Goal: Obtain resource: Download file/media

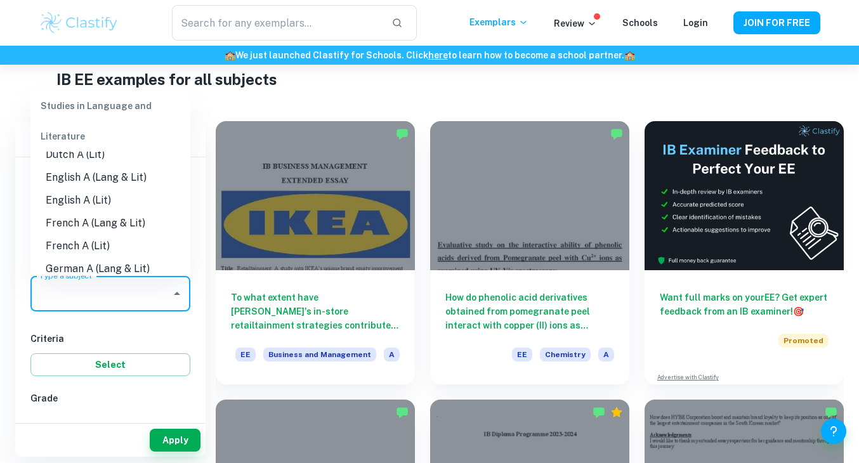
scroll to position [114, 0]
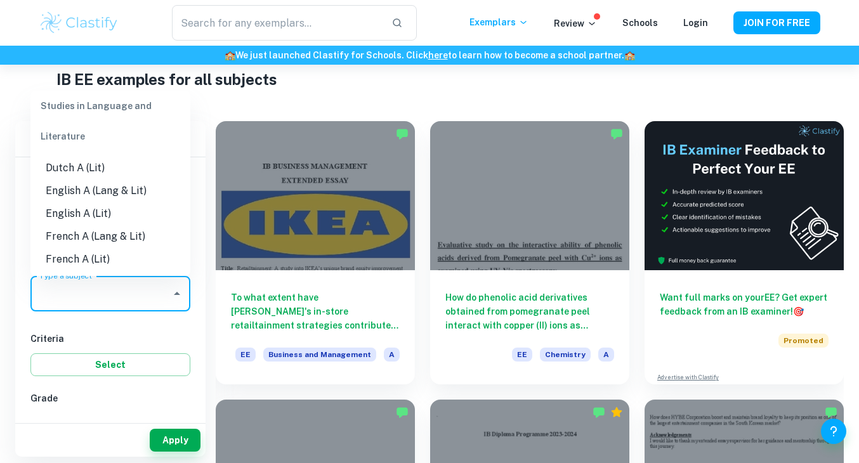
click at [136, 186] on li "English A (Lang & Lit)" at bounding box center [110, 190] width 160 height 23
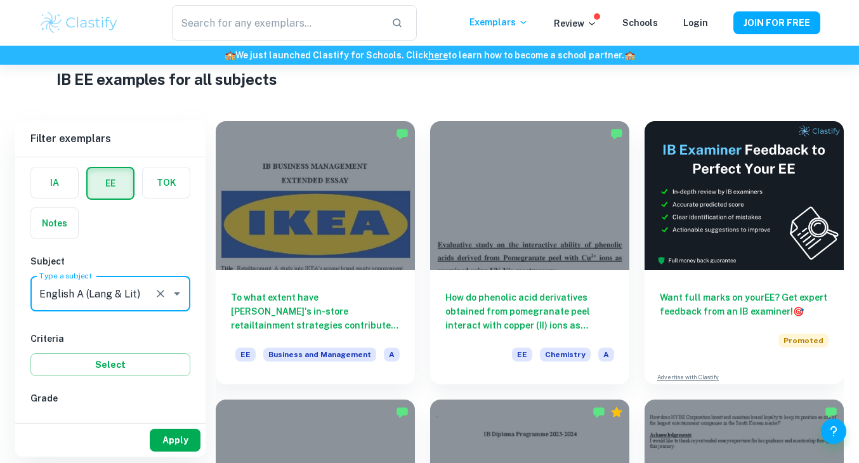
click at [172, 441] on button "Apply" at bounding box center [175, 440] width 51 height 23
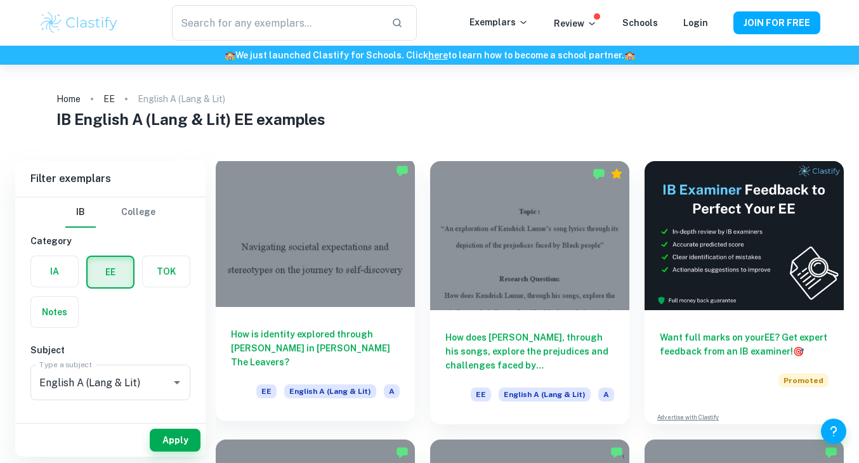
click at [355, 292] on div at bounding box center [315, 232] width 199 height 149
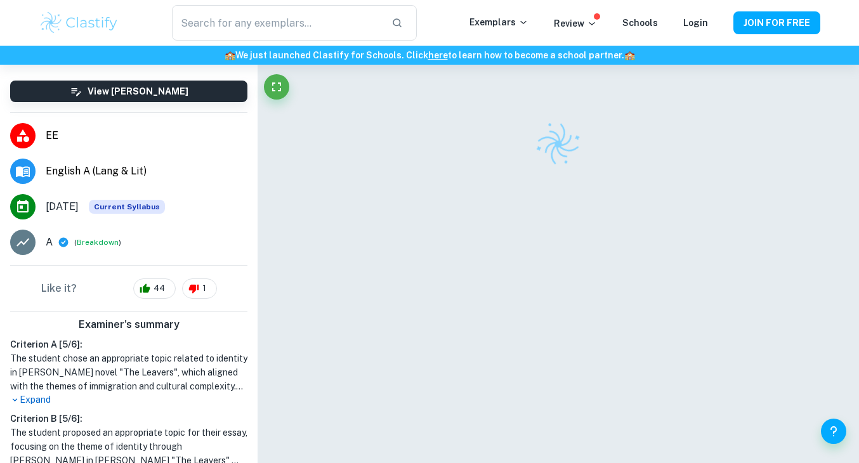
scroll to position [114, 0]
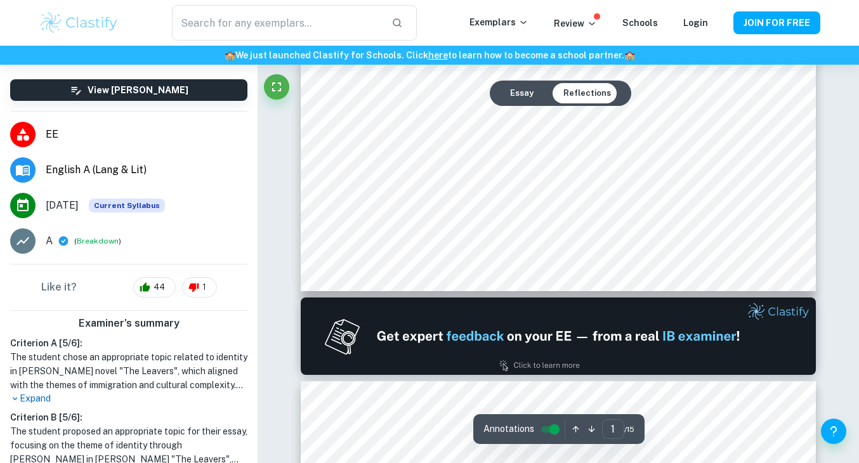
type input "2"
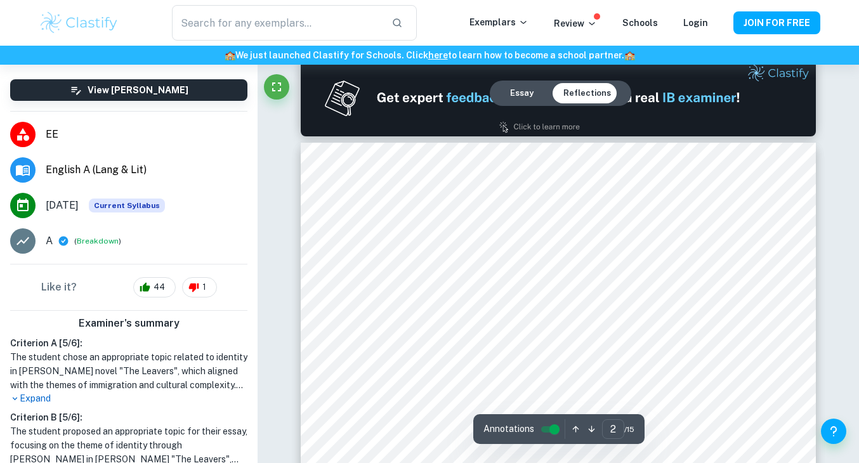
scroll to position [753, 0]
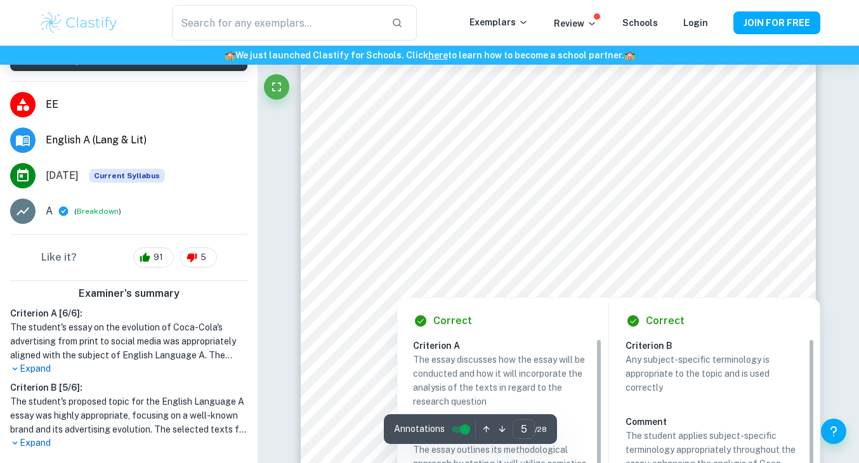
scroll to position [3324, 0]
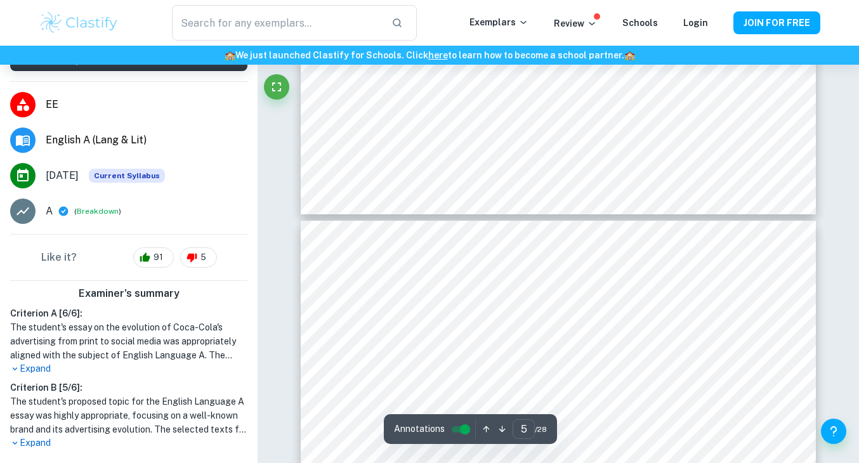
type input "6"
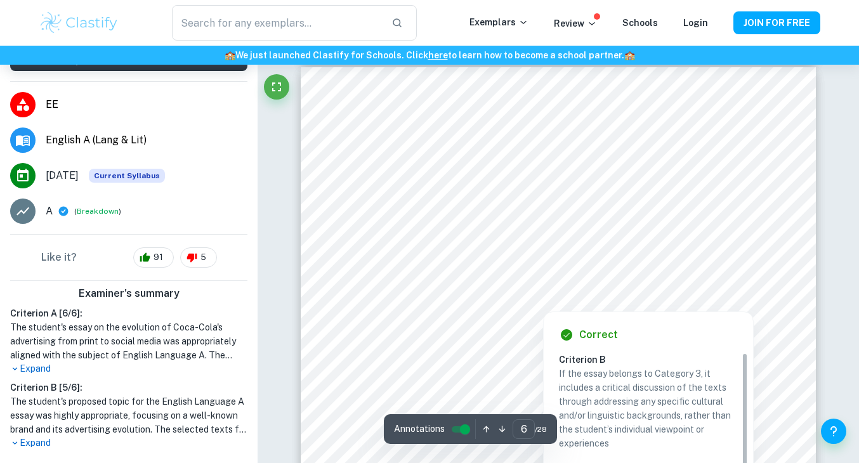
scroll to position [3834, 0]
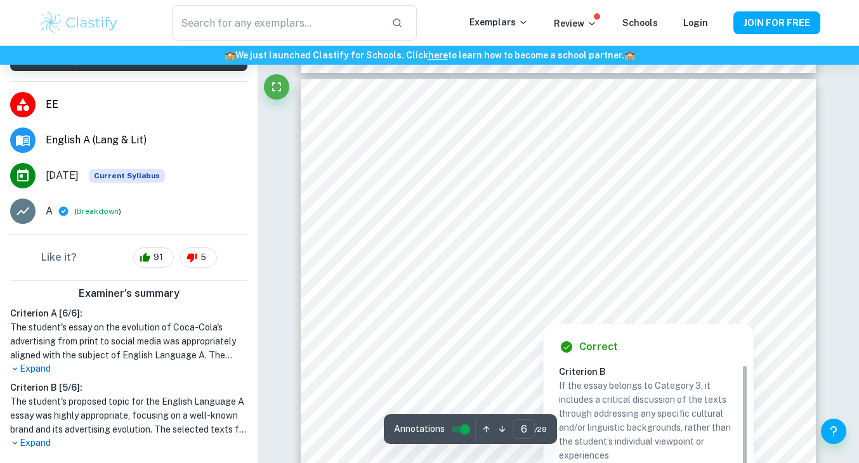
drag, startPoint x: 703, startPoint y: 212, endPoint x: 641, endPoint y: 193, distance: 64.4
click at [641, 193] on div at bounding box center [672, 202] width 159 height 24
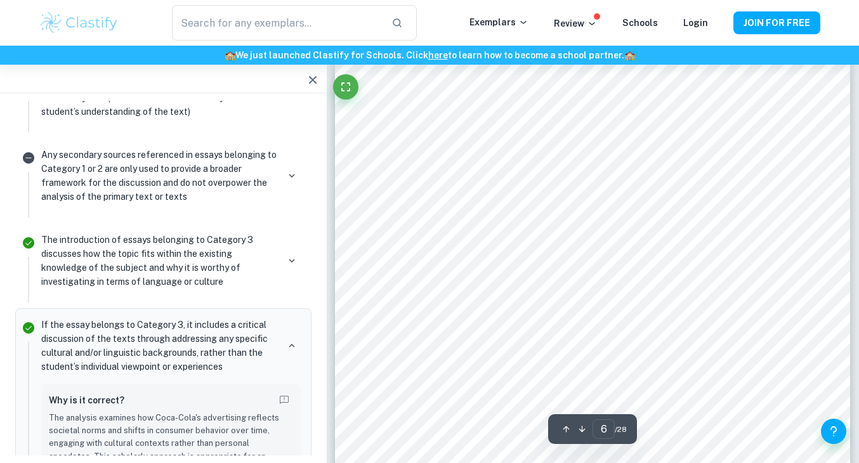
scroll to position [3681, 0]
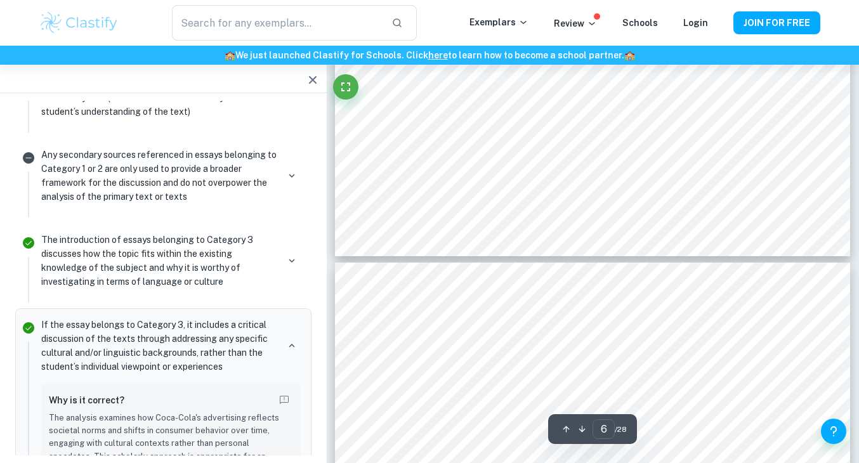
type input "5"
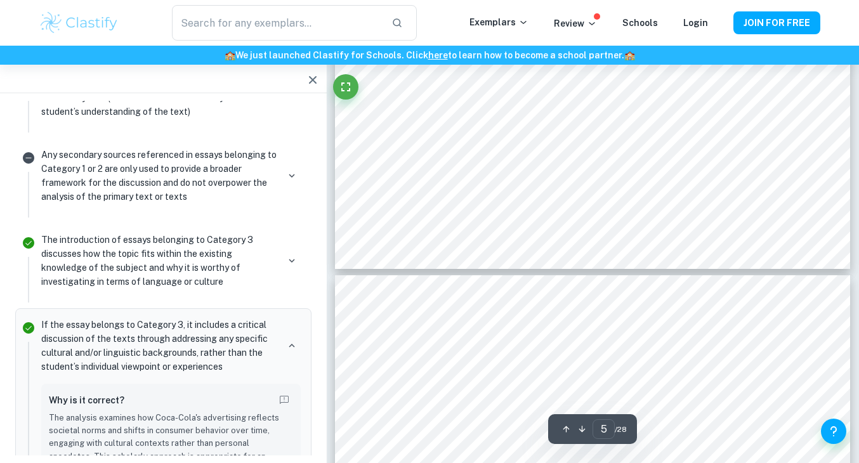
scroll to position [3332, 0]
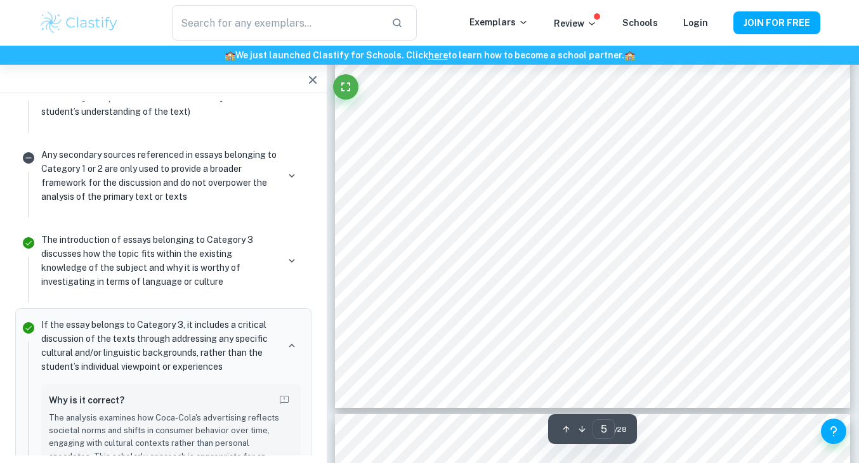
click at [310, 75] on icon "button" at bounding box center [312, 79] width 15 height 15
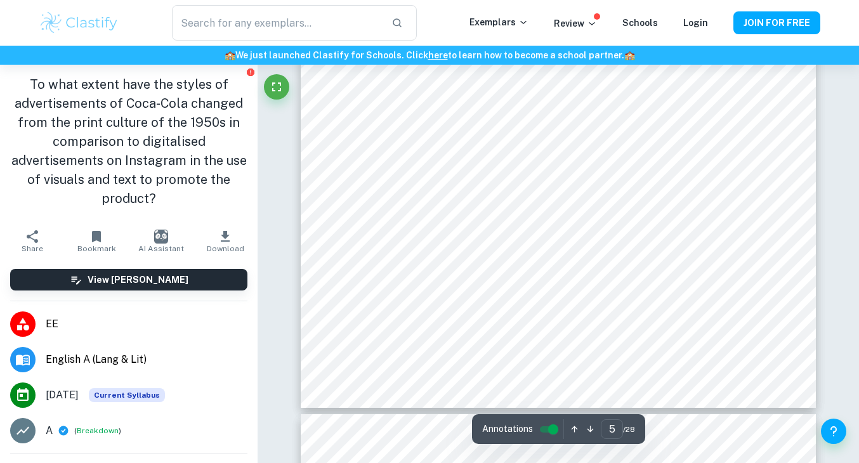
click at [230, 226] on button "Download" at bounding box center [225, 241] width 65 height 36
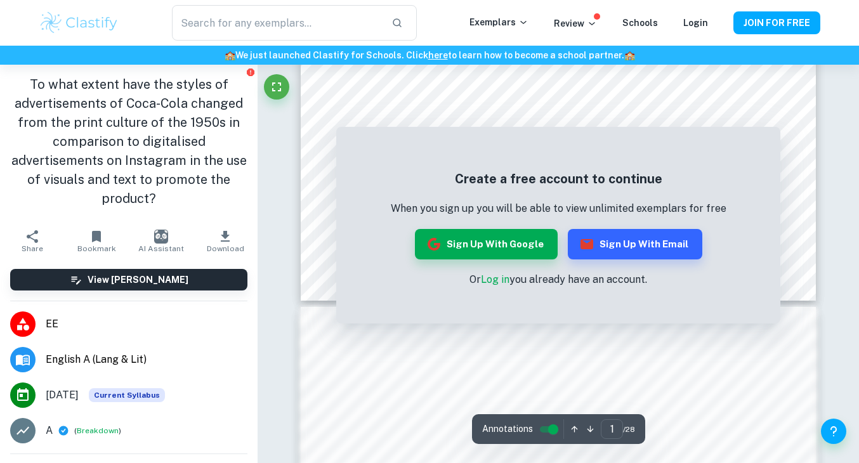
scroll to position [613, 0]
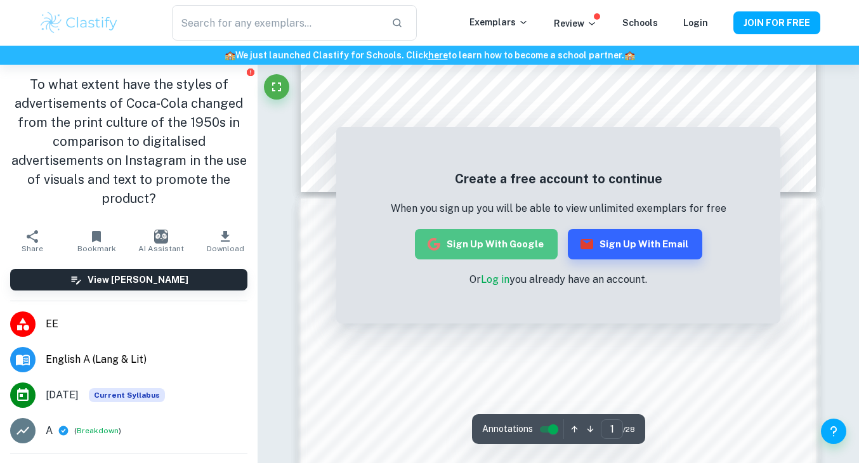
click at [510, 248] on button "Sign up with Google" at bounding box center [486, 244] width 143 height 30
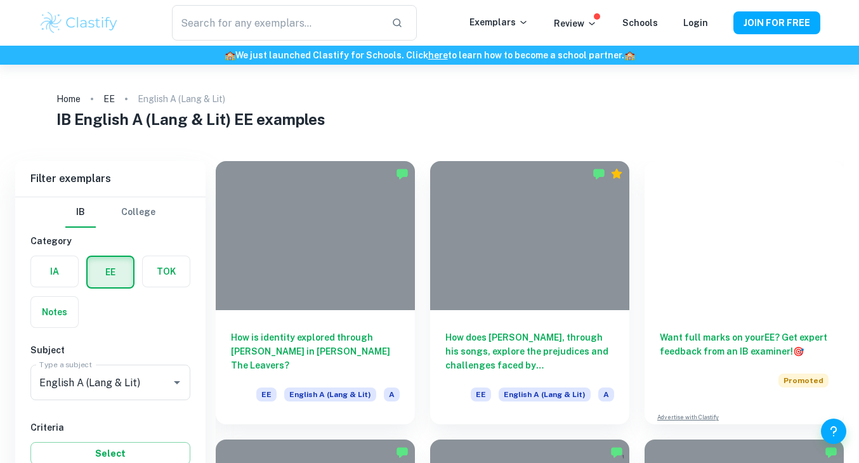
scroll to position [668, 0]
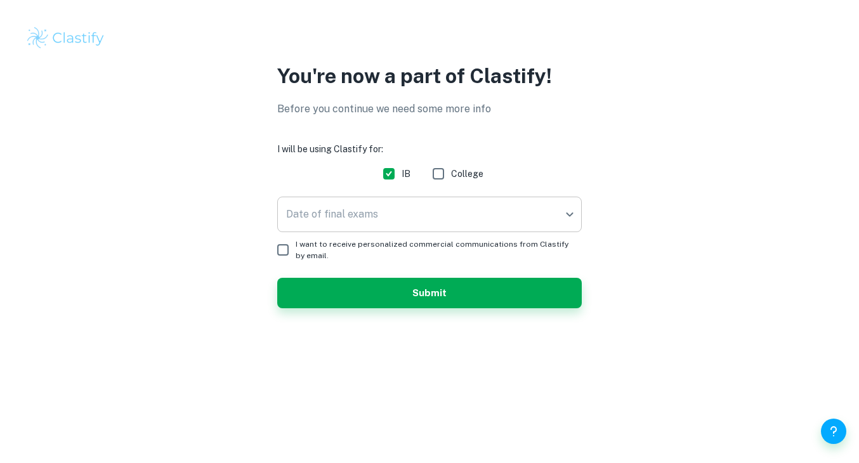
click at [445, 209] on body "You're now a part of Clastify! Before you continue we need some more info I wil…" at bounding box center [429, 231] width 859 height 463
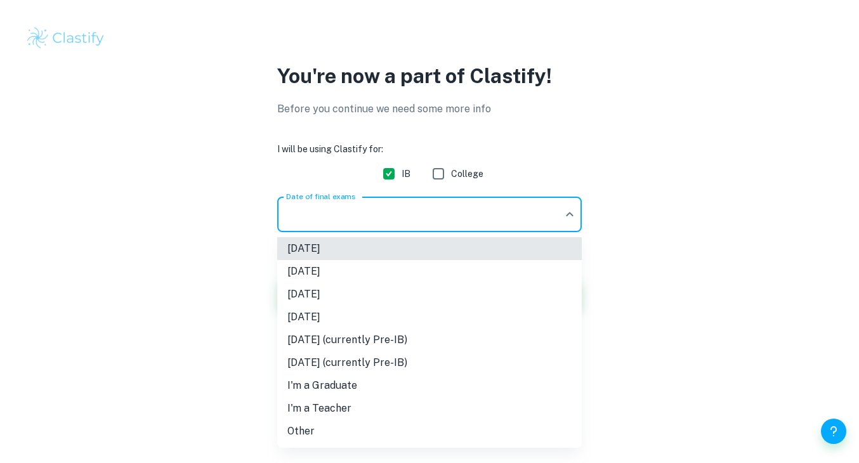
click at [423, 296] on li "[DATE]" at bounding box center [429, 294] width 304 height 23
type input "M26"
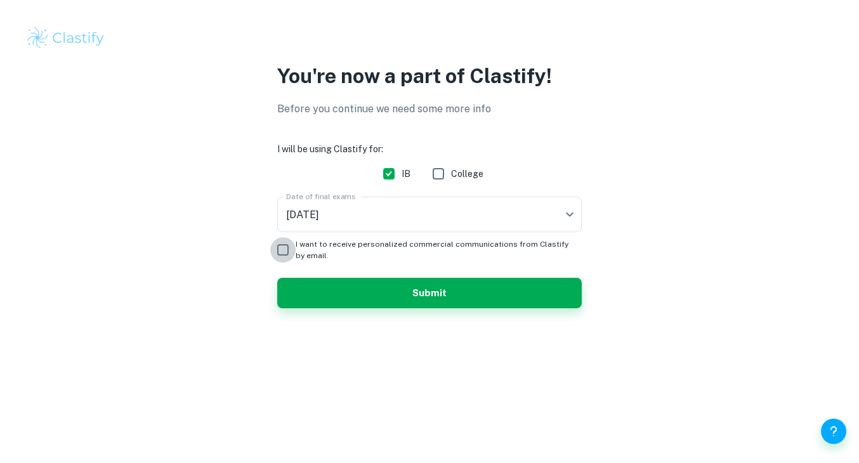
click at [282, 247] on input "I want to receive personalized commercial communications from Clastify by email." at bounding box center [282, 249] width 25 height 25
checkbox input "false"
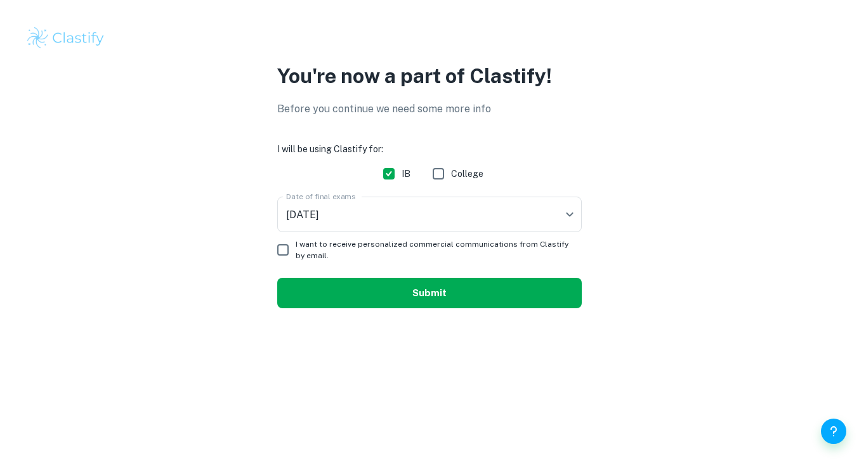
click at [401, 297] on button "Submit" at bounding box center [429, 293] width 304 height 30
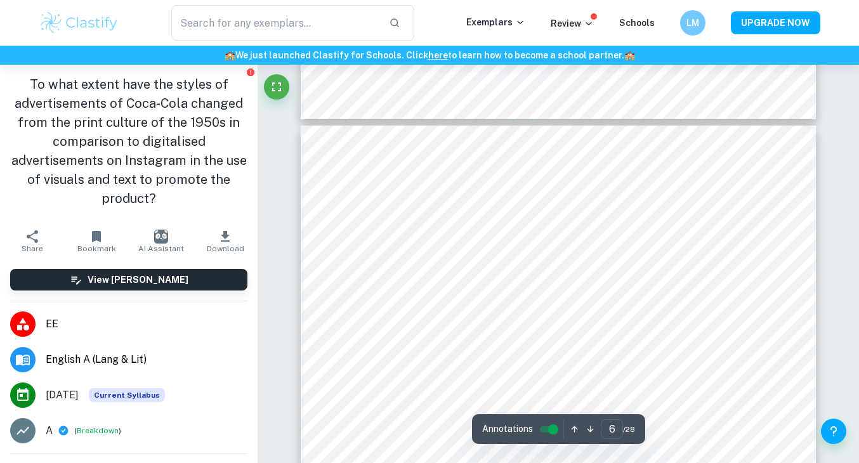
scroll to position [3810, 0]
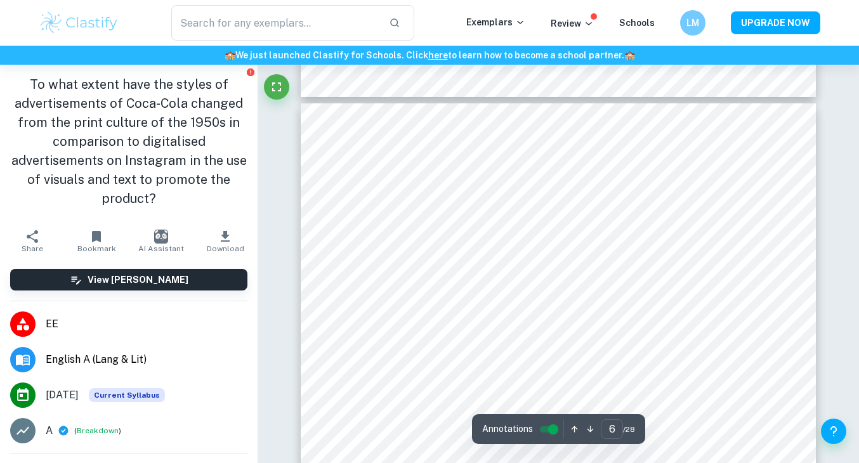
click at [227, 231] on icon "button" at bounding box center [225, 236] width 15 height 15
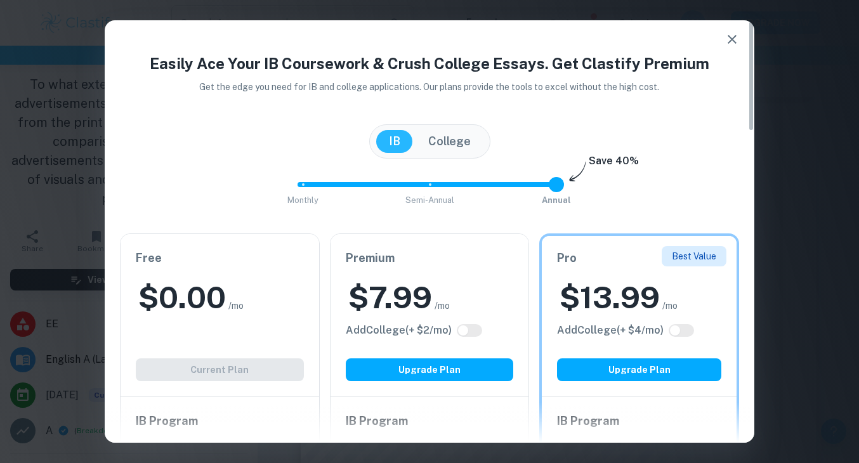
click at [732, 42] on icon "button" at bounding box center [731, 39] width 15 height 15
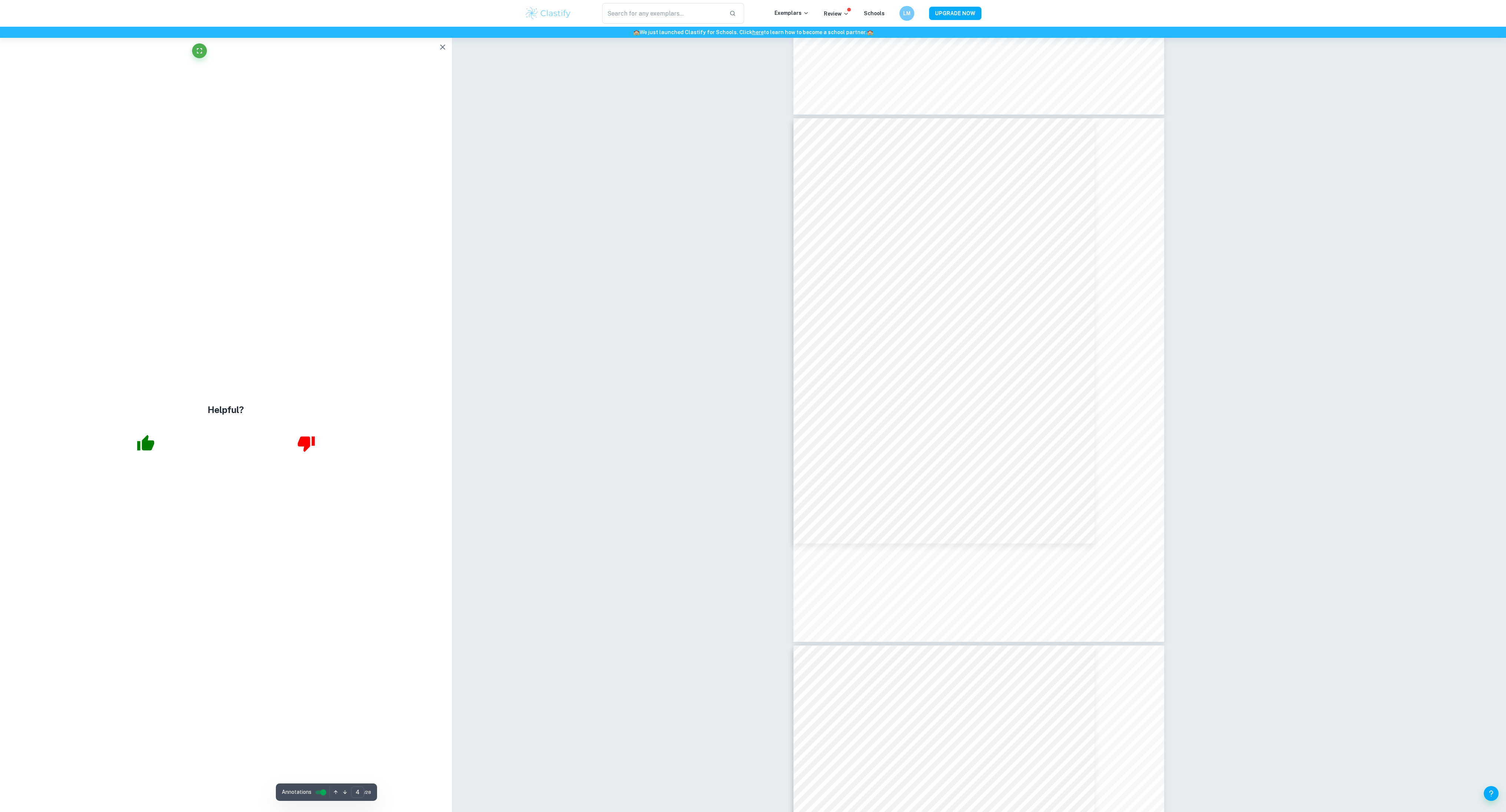
scroll to position [1622, 0]
type input "5"
